Goal: Navigation & Orientation: Find specific page/section

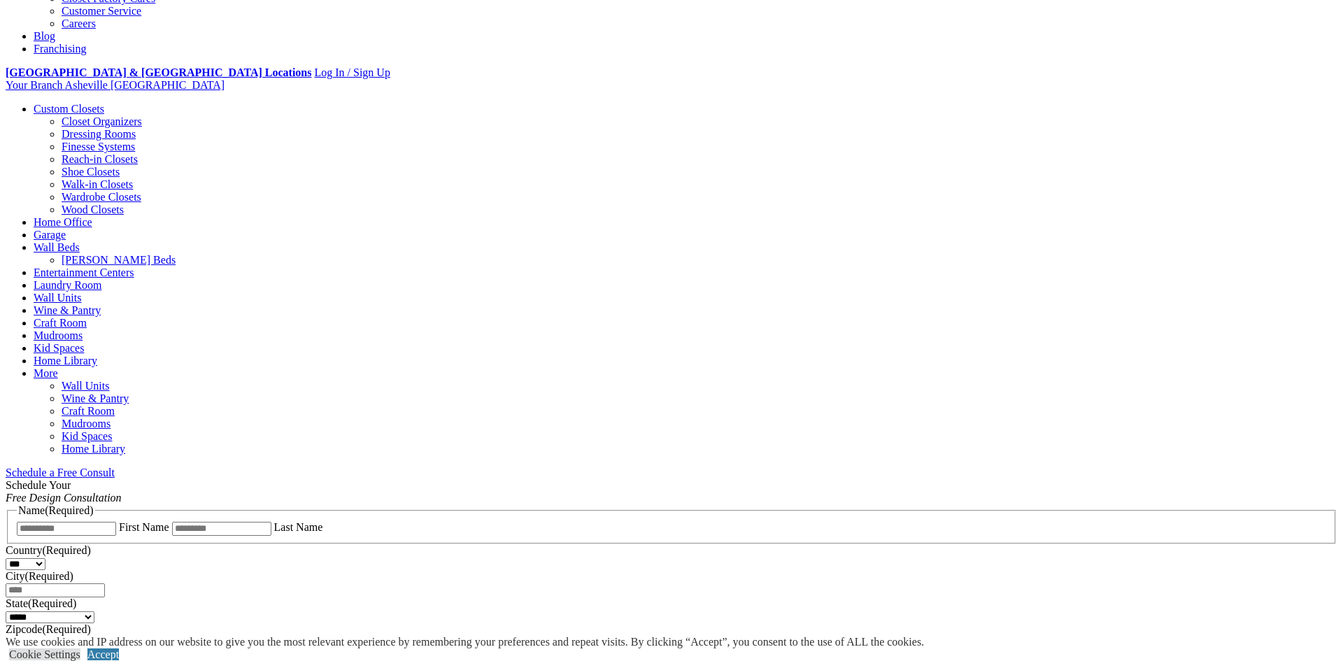
scroll to position [475, 0]
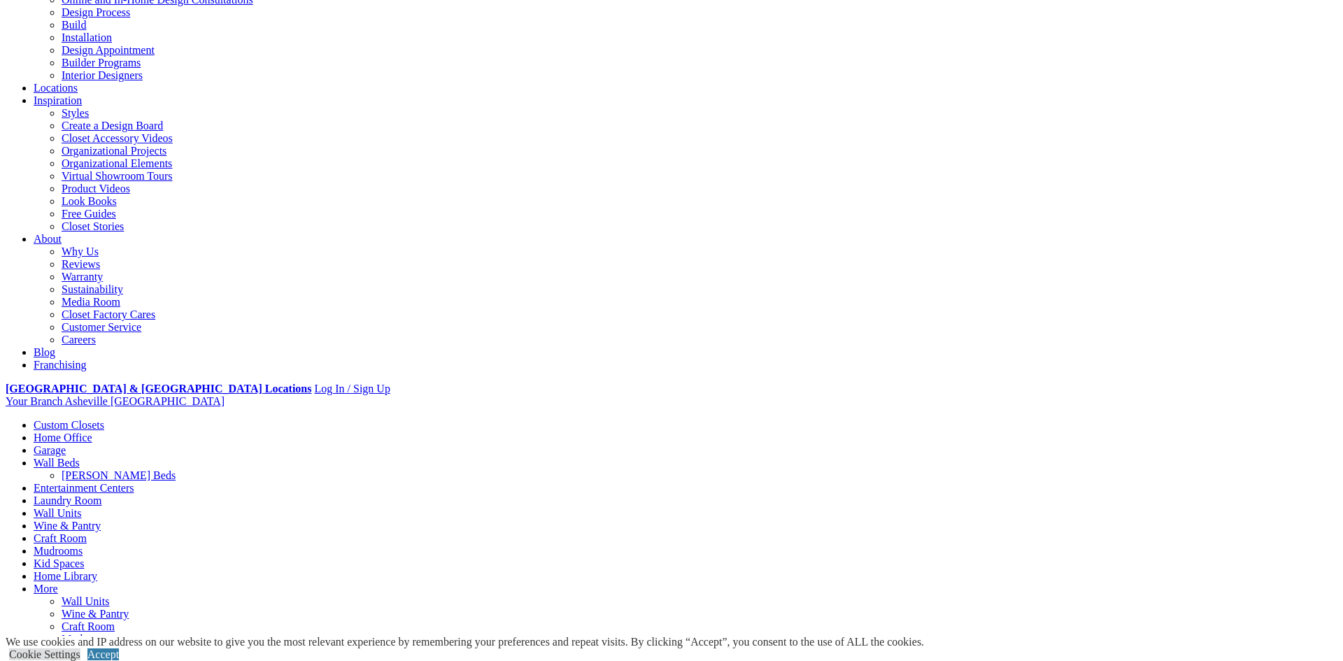
scroll to position [0, 0]
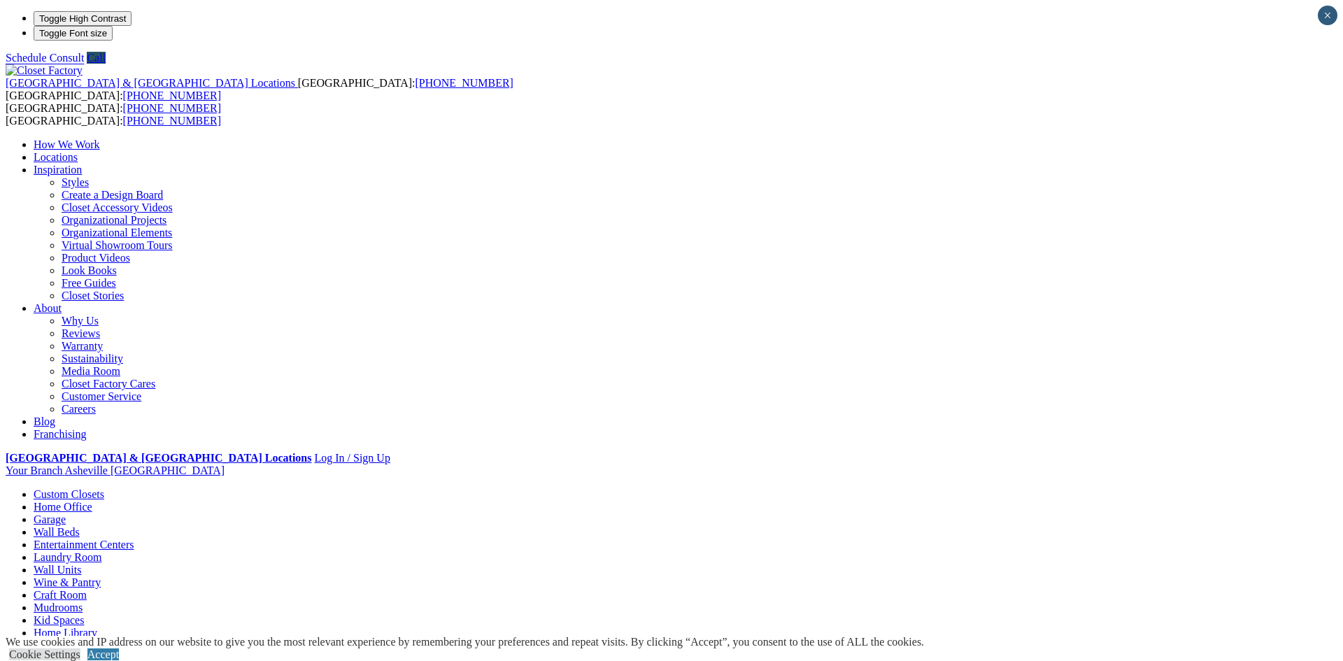
click at [87, 589] on link "Craft Room" at bounding box center [60, 595] width 53 height 12
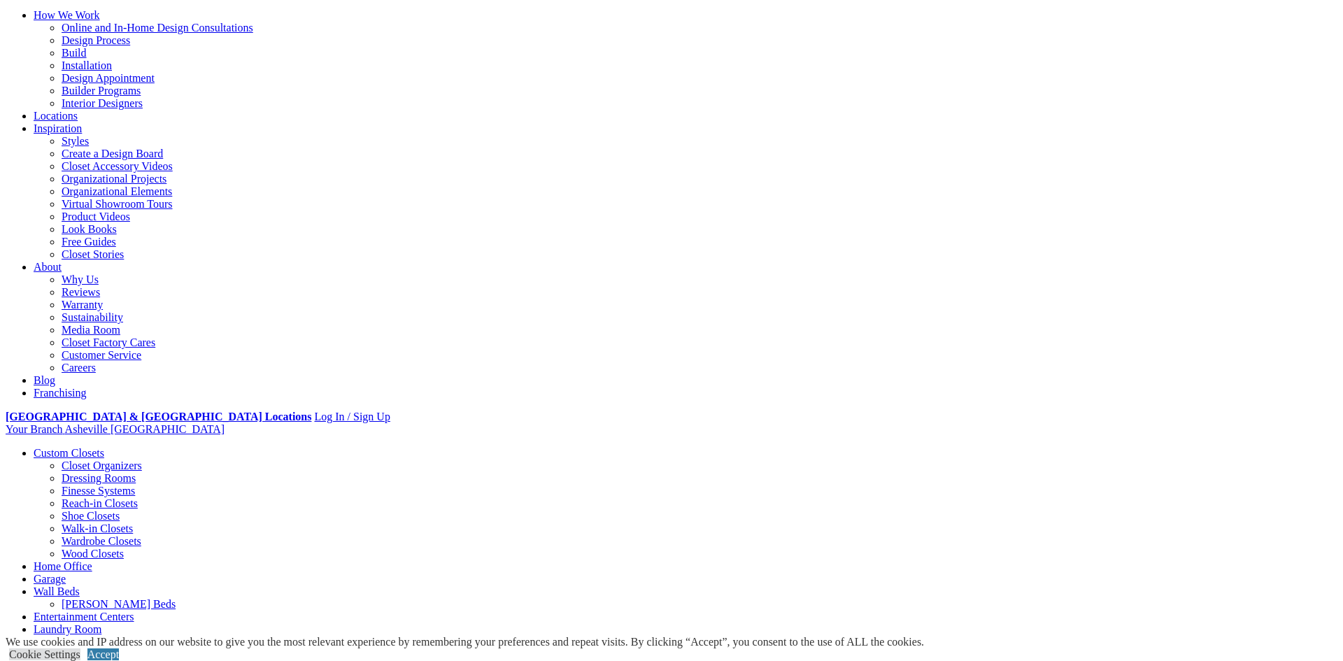
scroll to position [122, 0]
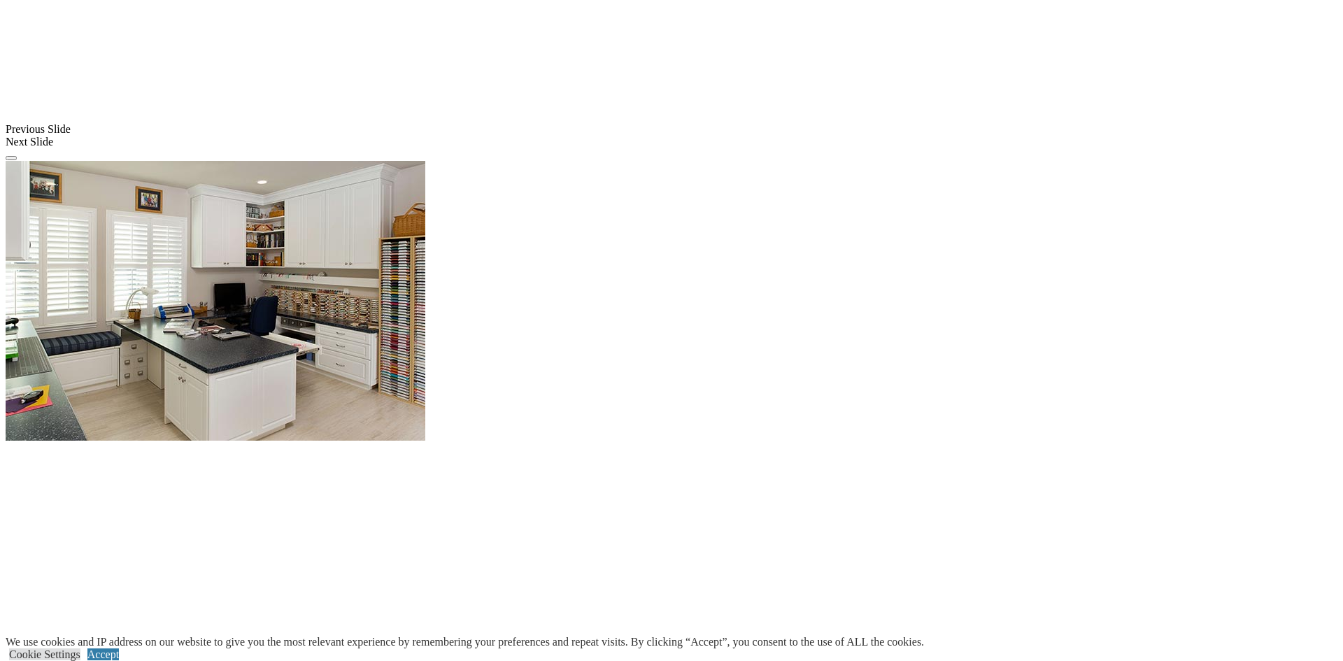
scroll to position [1177, 0]
